Goal: Information Seeking & Learning: Learn about a topic

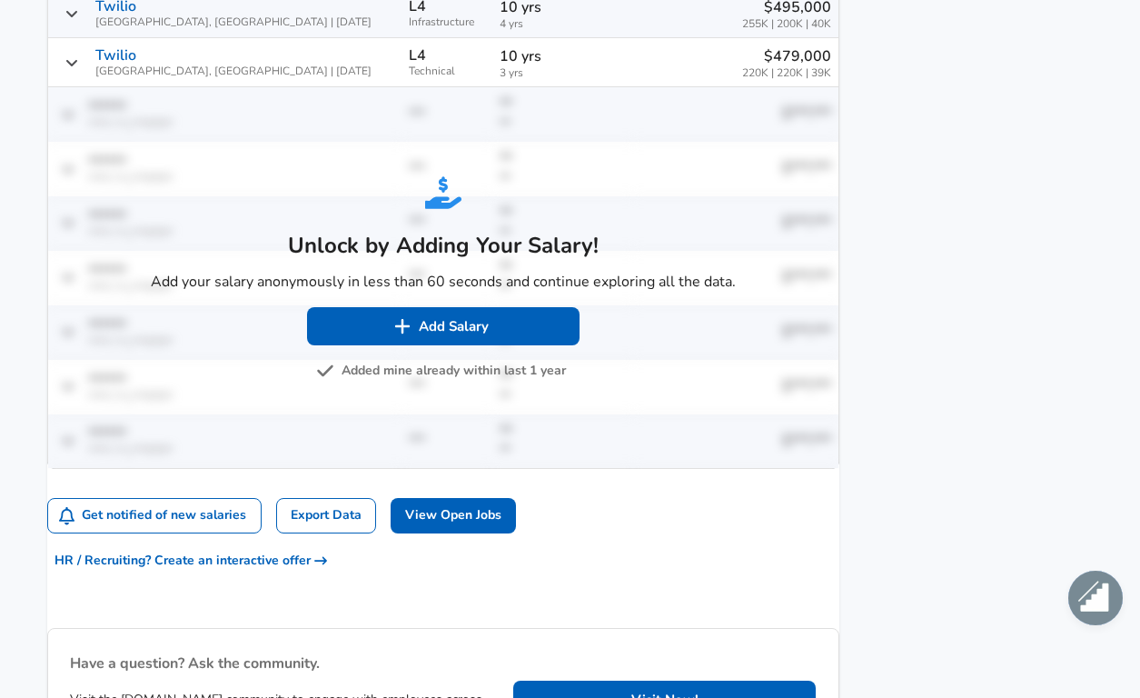
scroll to position [1139, 0]
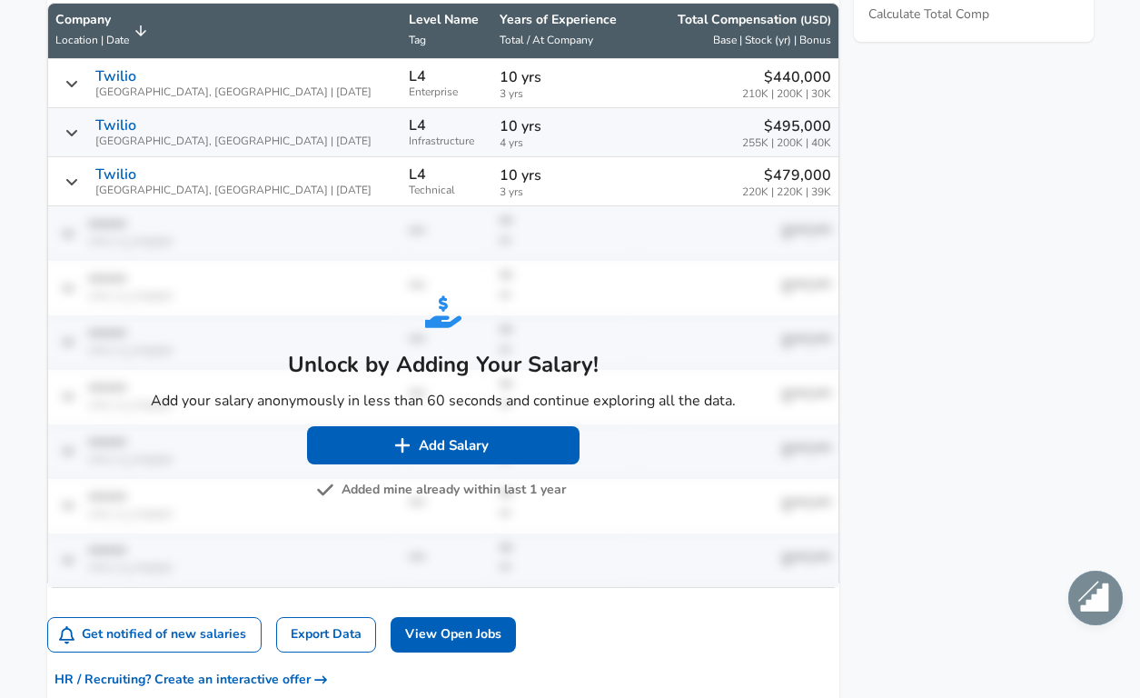
click at [602, 259] on td "Unlock by Adding Your Salary! Add your salary anonymously in less than 60 secon…" at bounding box center [443, 396] width 790 height 381
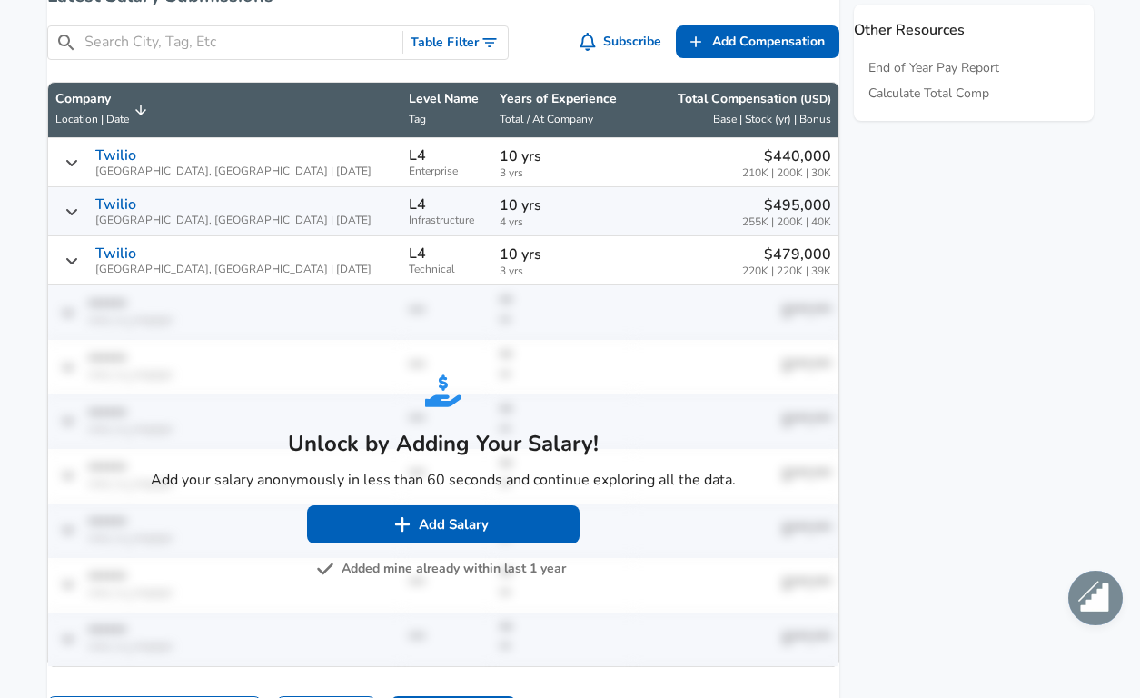
scroll to position [1048, 0]
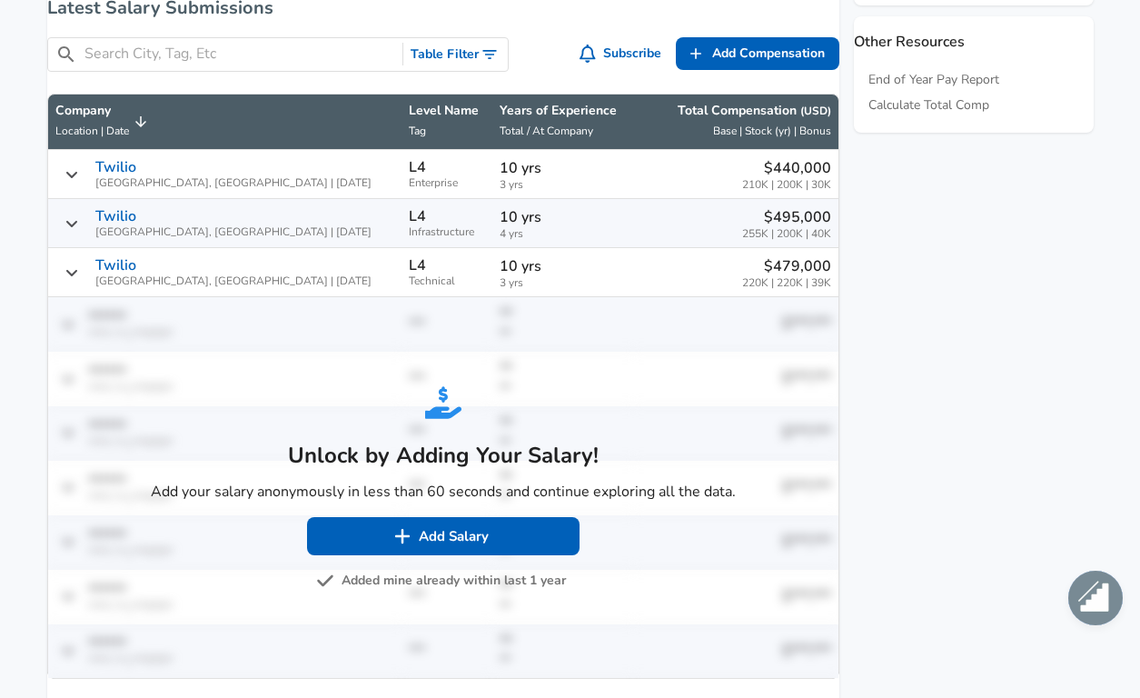
click at [633, 248] on td "$495,000 255K | 200K | 40K" at bounding box center [735, 223] width 205 height 49
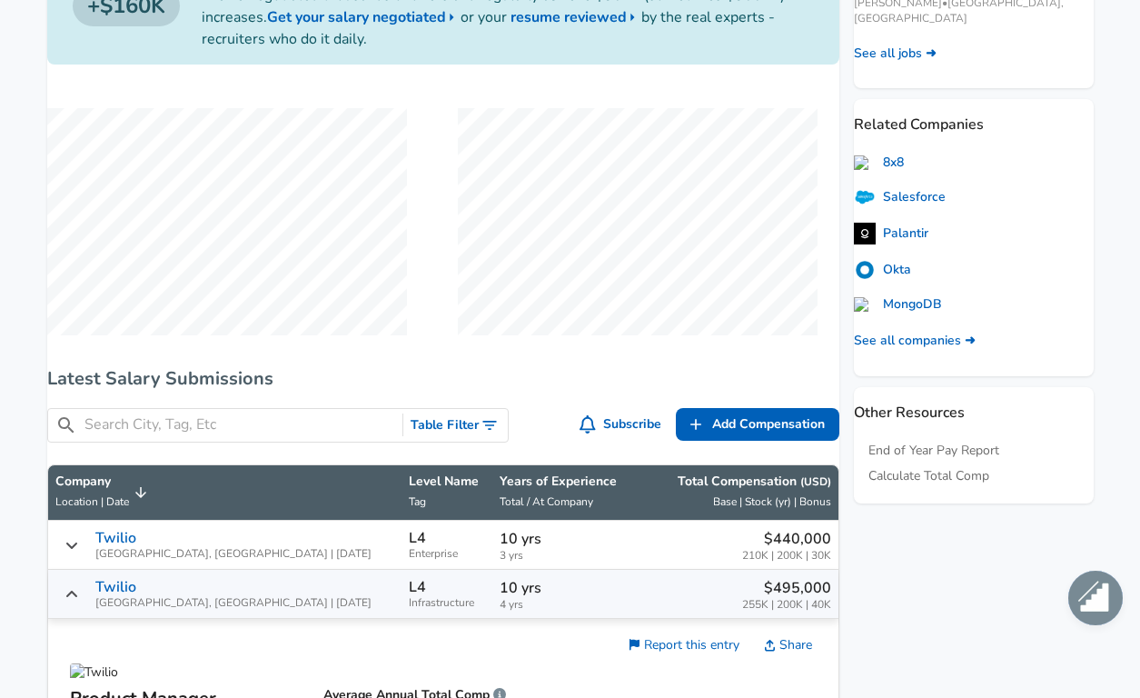
scroll to position [594, 0]
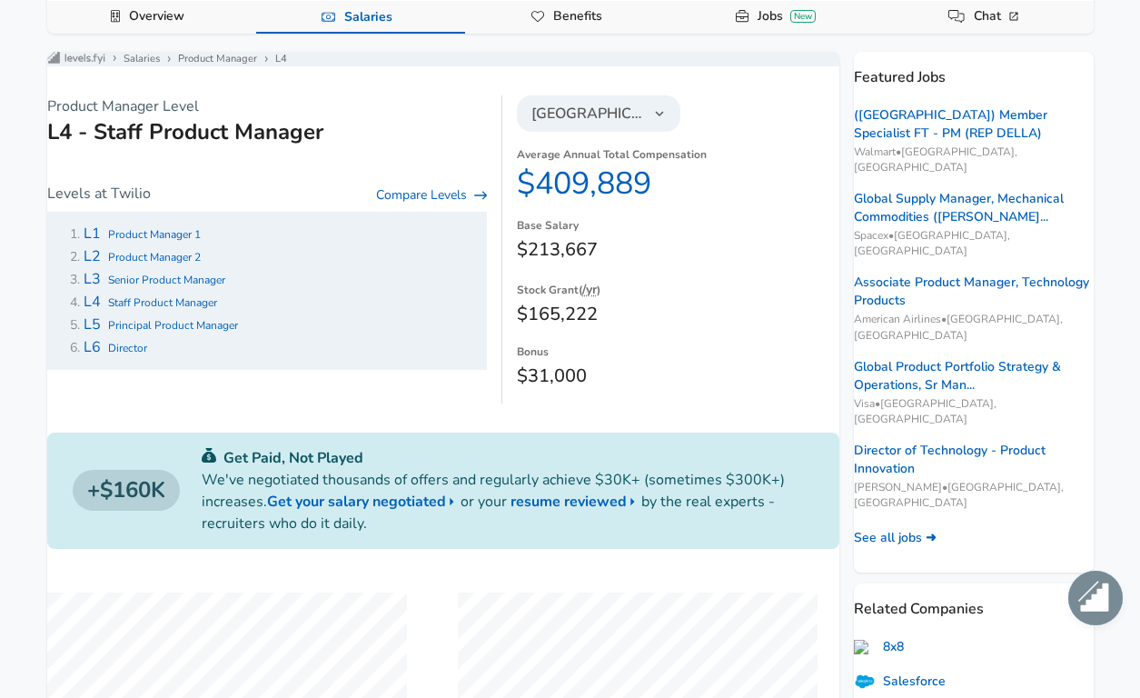
scroll to position [179, 0]
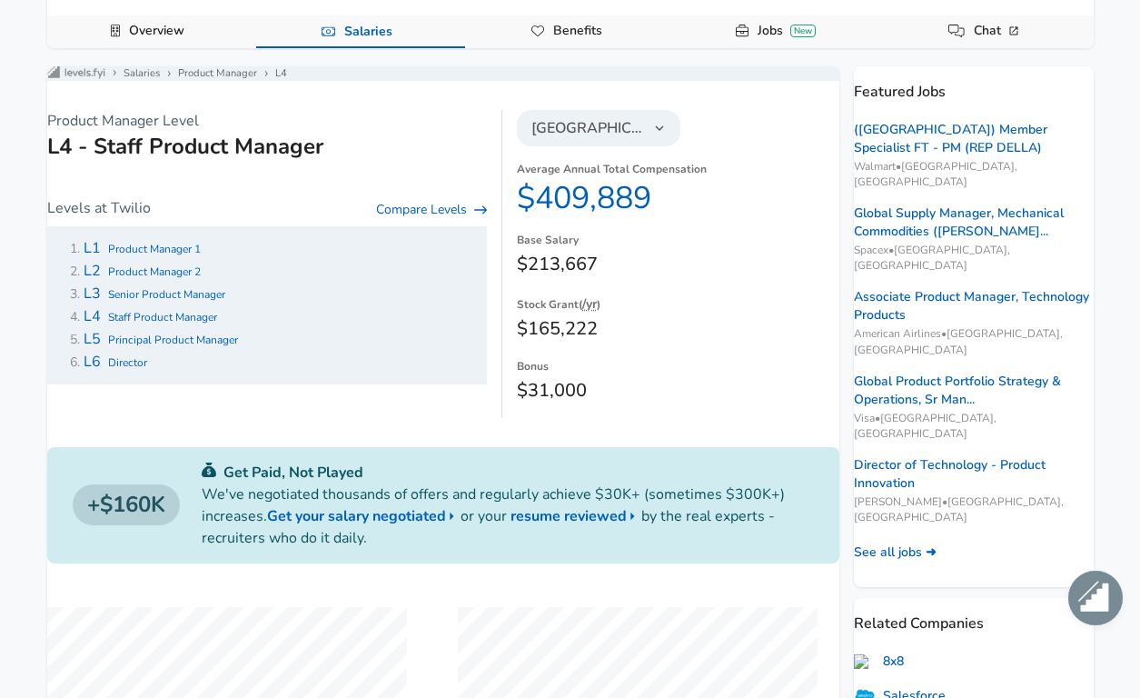
click at [578, 343] on dd "$165,222" at bounding box center [678, 328] width 322 height 29
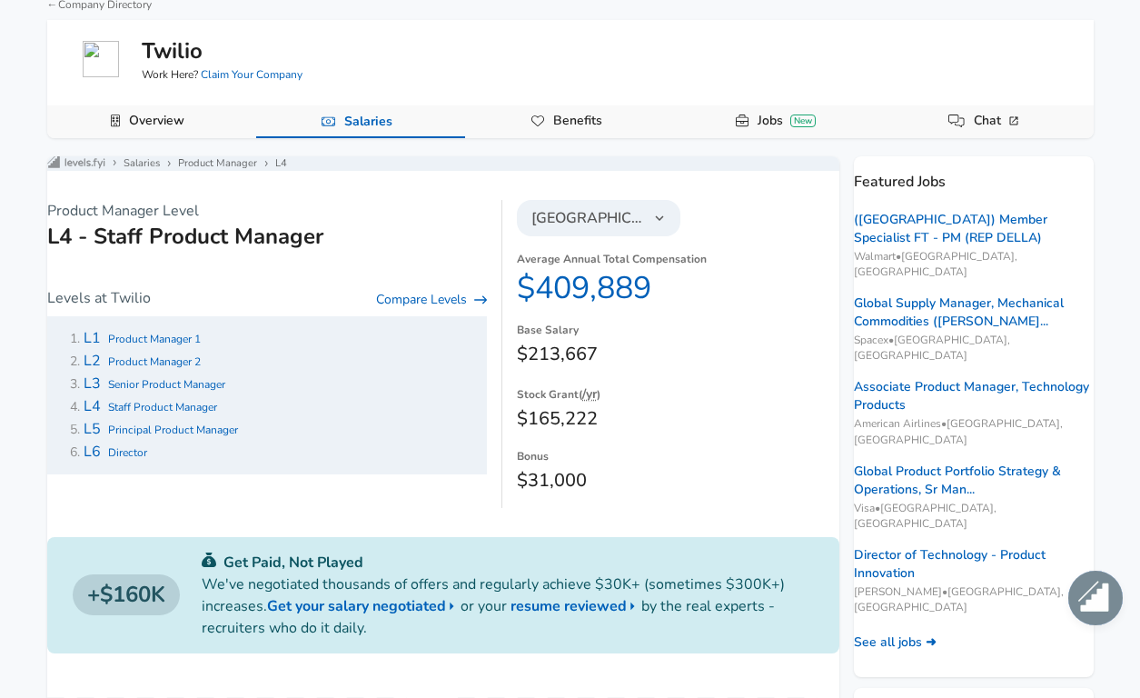
scroll to position [80, 0]
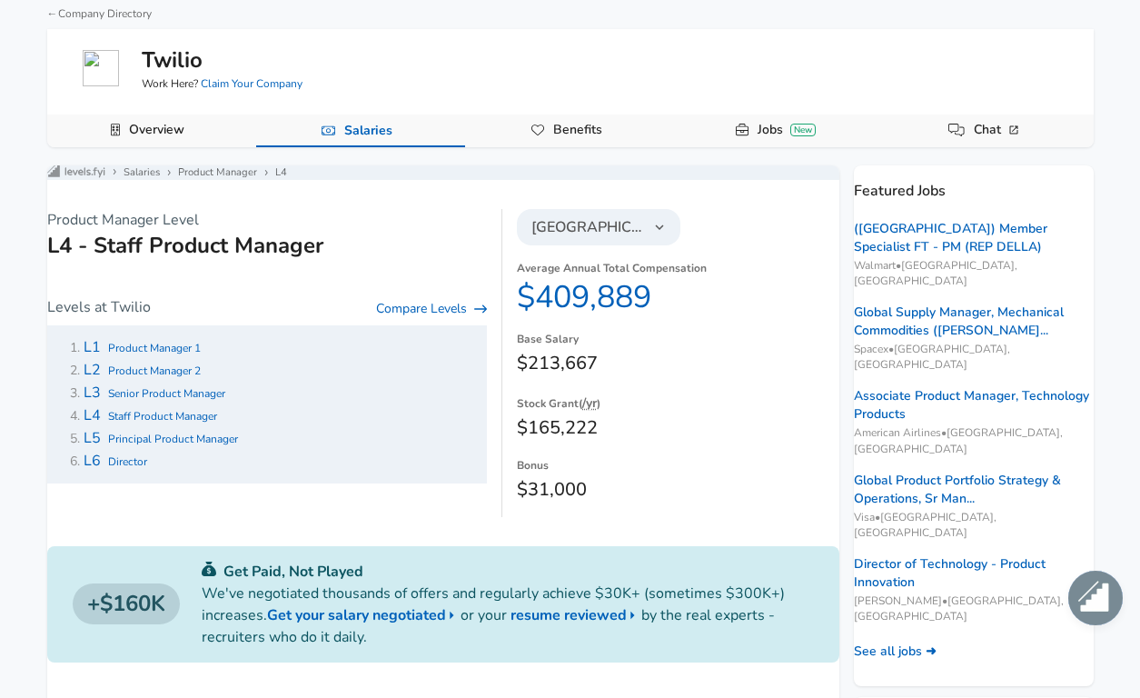
click at [216, 423] on span "Staff Product Manager" at bounding box center [162, 416] width 109 height 15
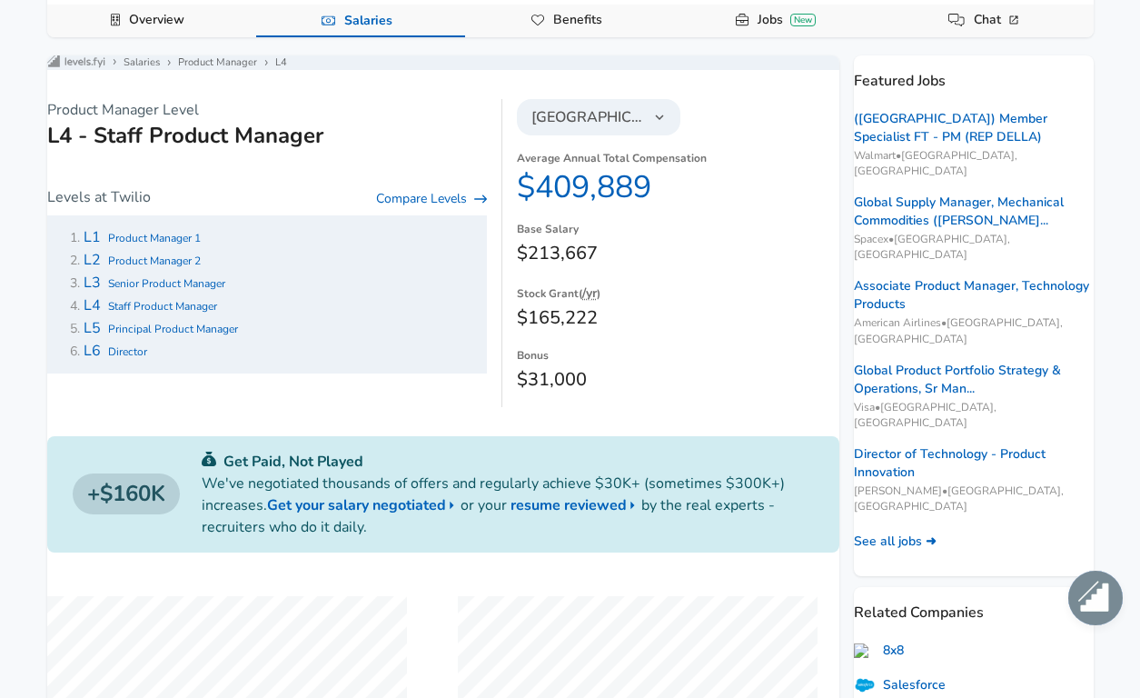
scroll to position [191, 0]
click at [589, 390] on dd "$31,000" at bounding box center [678, 378] width 322 height 29
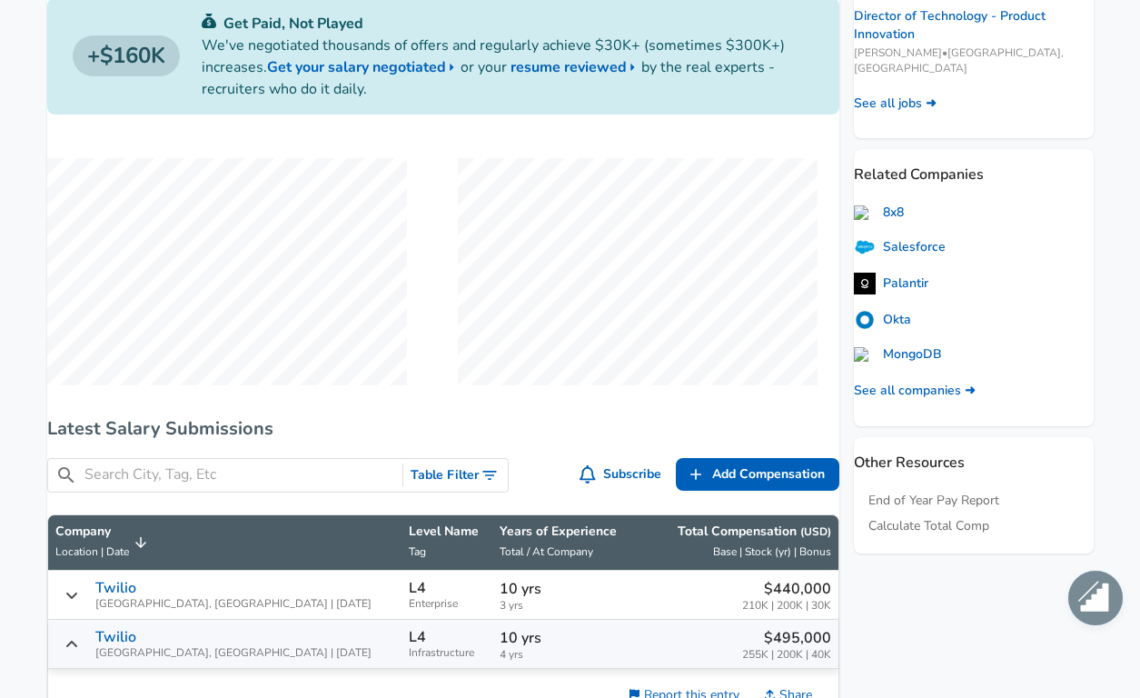
scroll to position [642, 0]
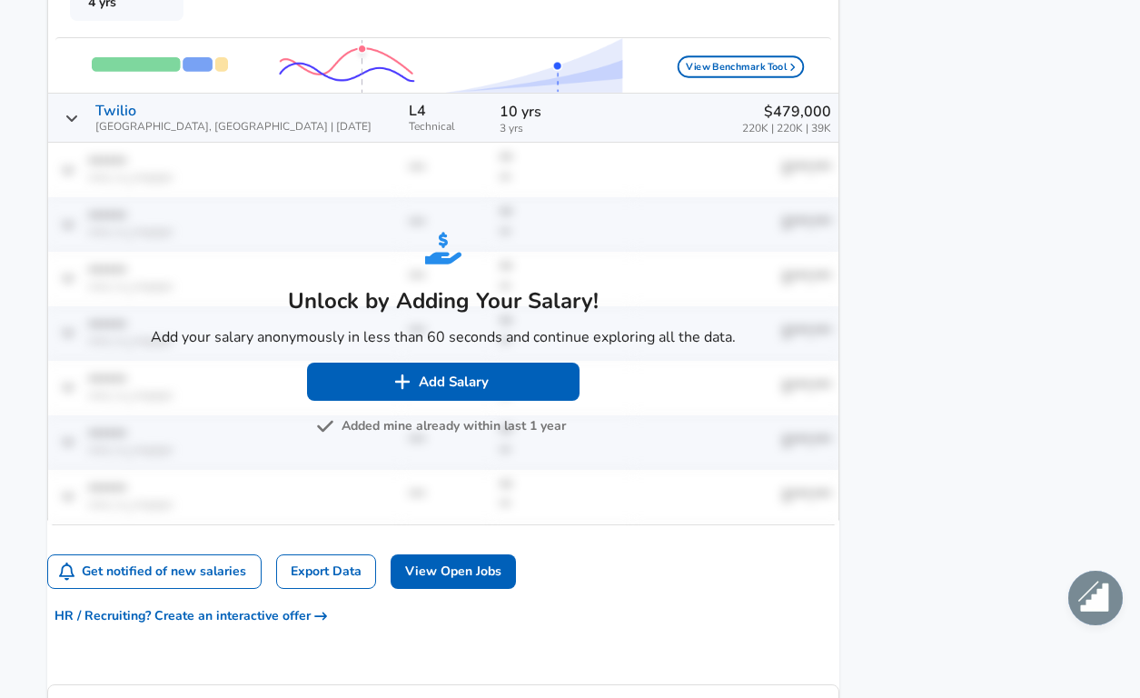
scroll to position [1885, 0]
